Goal: Check status: Check status

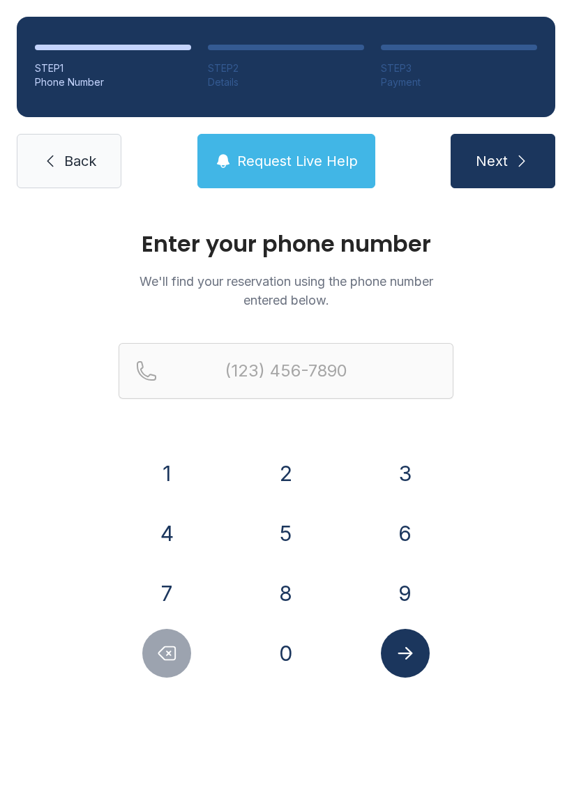
click at [296, 594] on button "8" at bounding box center [286, 593] width 49 height 49
click at [197, 462] on div "1" at bounding box center [167, 473] width 97 height 49
click at [306, 520] on button "5" at bounding box center [286, 533] width 49 height 49
click at [310, 525] on div "5" at bounding box center [286, 533] width 97 height 49
click at [290, 450] on button "2" at bounding box center [286, 473] width 49 height 49
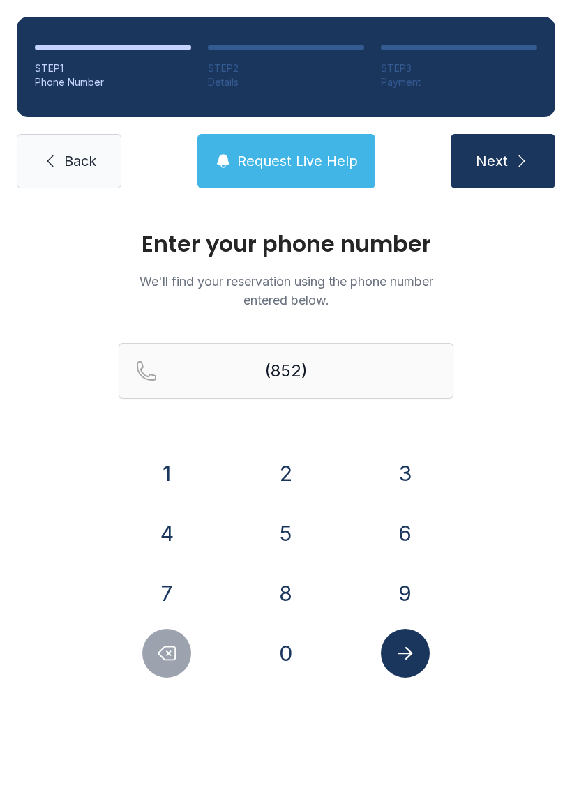
click at [167, 657] on icon "Delete number" at bounding box center [166, 653] width 21 height 21
click at [174, 652] on icon "Delete number" at bounding box center [166, 653] width 21 height 21
click at [178, 453] on button "1" at bounding box center [166, 473] width 49 height 49
click at [288, 537] on button "5" at bounding box center [286, 533] width 49 height 49
click at [287, 535] on button "5" at bounding box center [286, 533] width 49 height 49
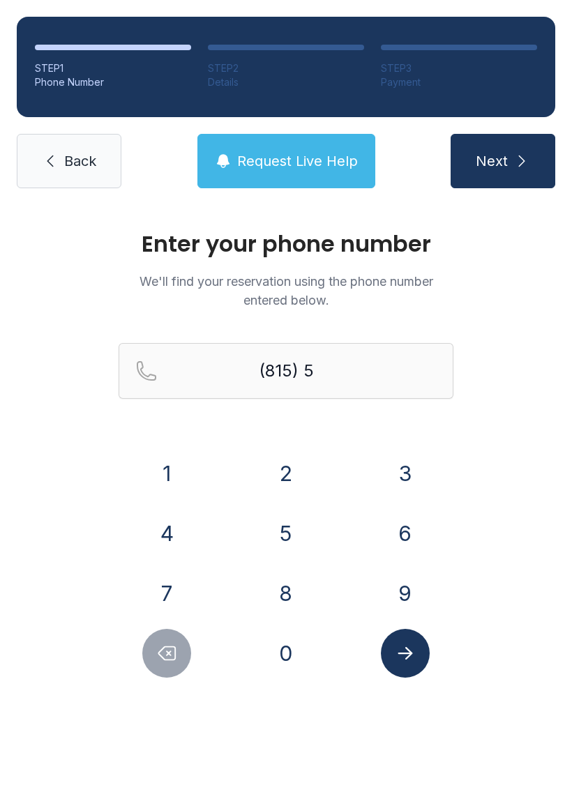
click at [289, 474] on button "2" at bounding box center [286, 473] width 49 height 49
click at [296, 657] on button "0" at bounding box center [286, 653] width 49 height 49
click at [407, 581] on button "9" at bounding box center [405, 593] width 49 height 49
click at [412, 526] on button "6" at bounding box center [405, 533] width 49 height 49
click at [304, 522] on button "5" at bounding box center [286, 533] width 49 height 49
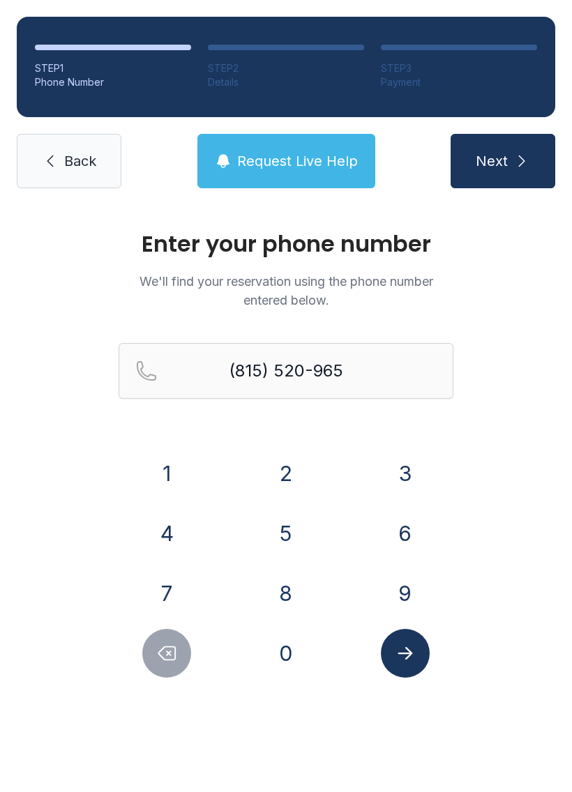
click at [402, 482] on button "3" at bounding box center [405, 473] width 49 height 49
type input "[PHONE_NUMBER]"
click at [411, 657] on icon "Submit lookup form" at bounding box center [405, 653] width 21 height 21
